Goal: Task Accomplishment & Management: Use online tool/utility

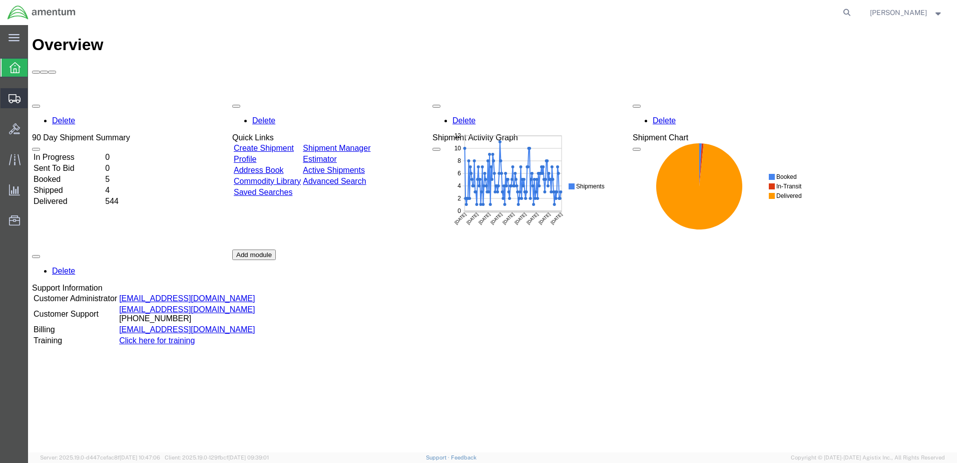
click at [0, 0] on span "Create from Template" at bounding box center [0, 0] width 0 height 0
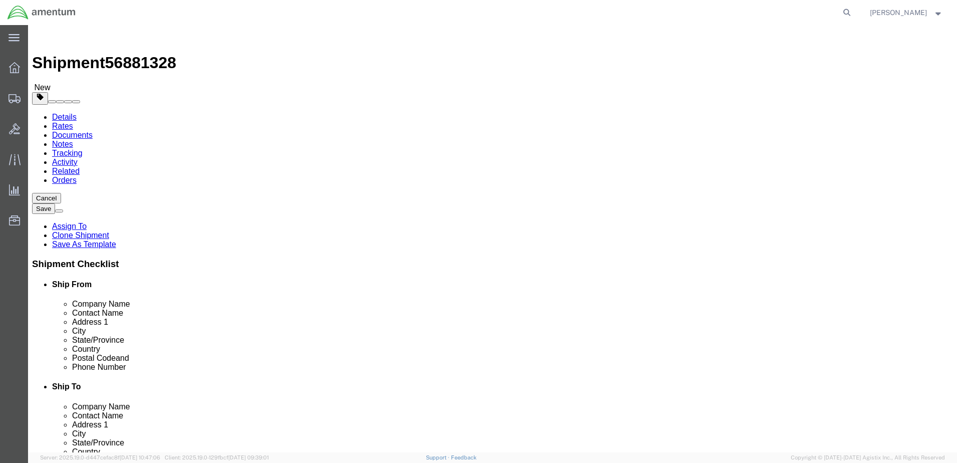
select select "49951"
select select
